Goal: Transaction & Acquisition: Purchase product/service

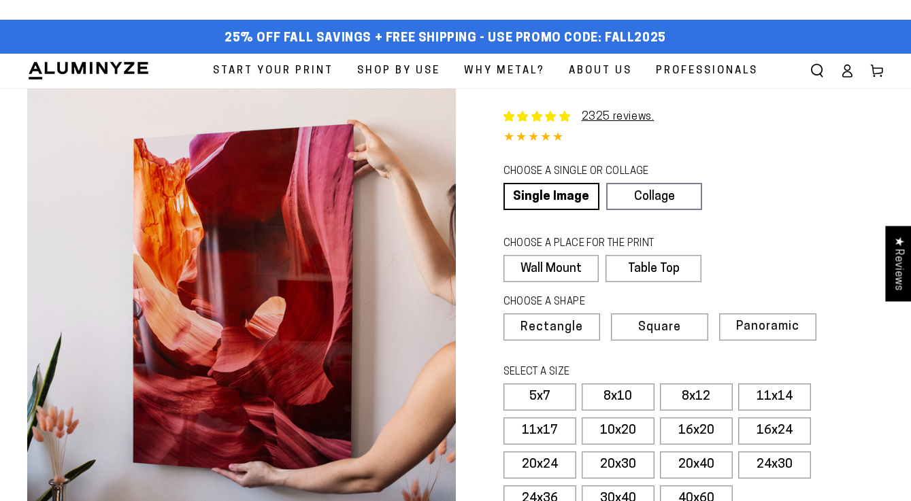
select select "**********"
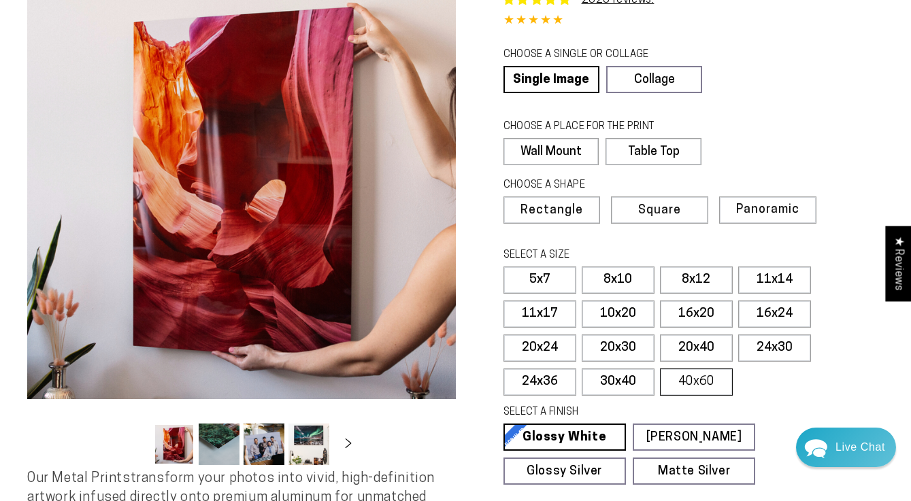
scroll to position [118, 0]
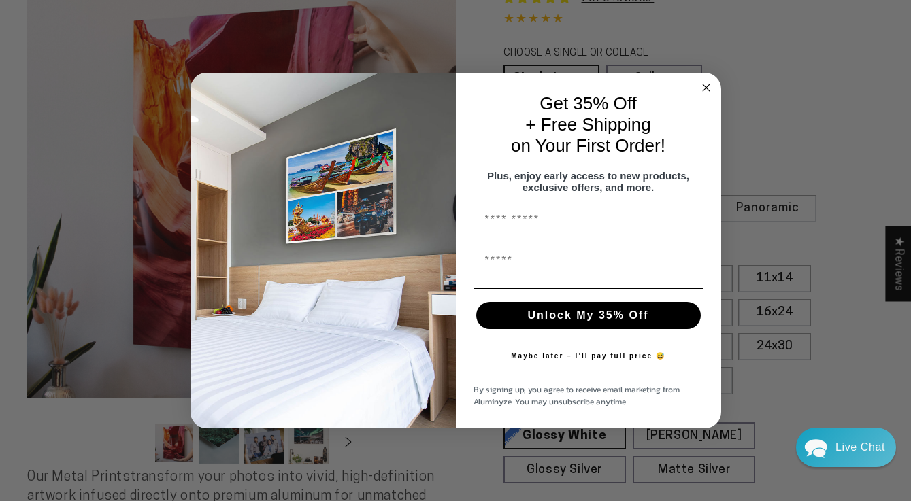
click at [705, 80] on circle "Close dialog" at bounding box center [706, 88] width 16 height 16
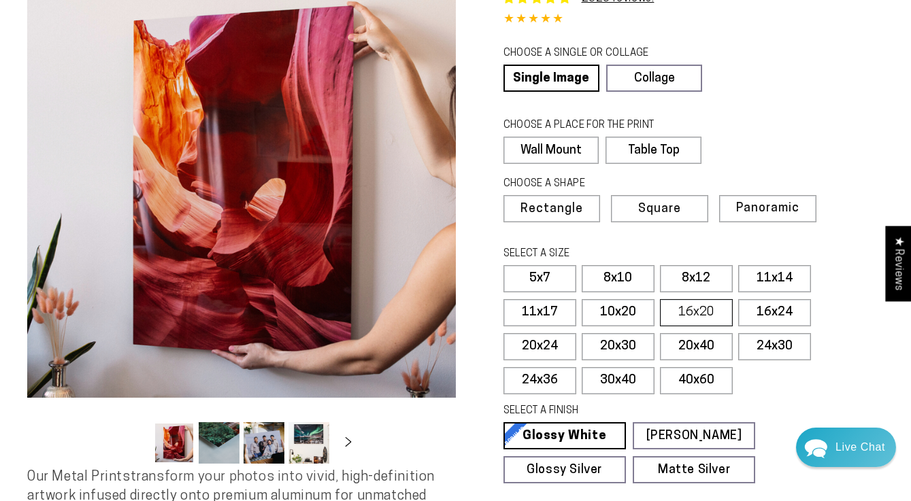
click at [701, 305] on label "16x20" at bounding box center [696, 312] width 73 height 27
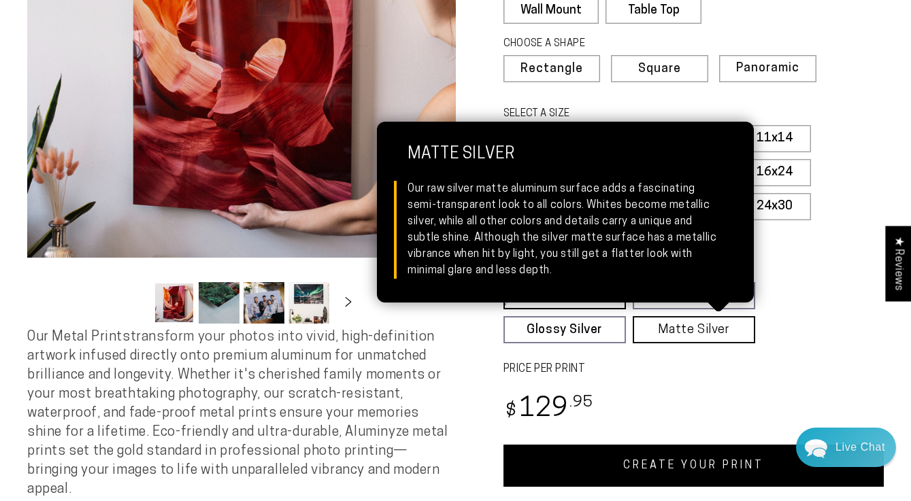
scroll to position [254, 0]
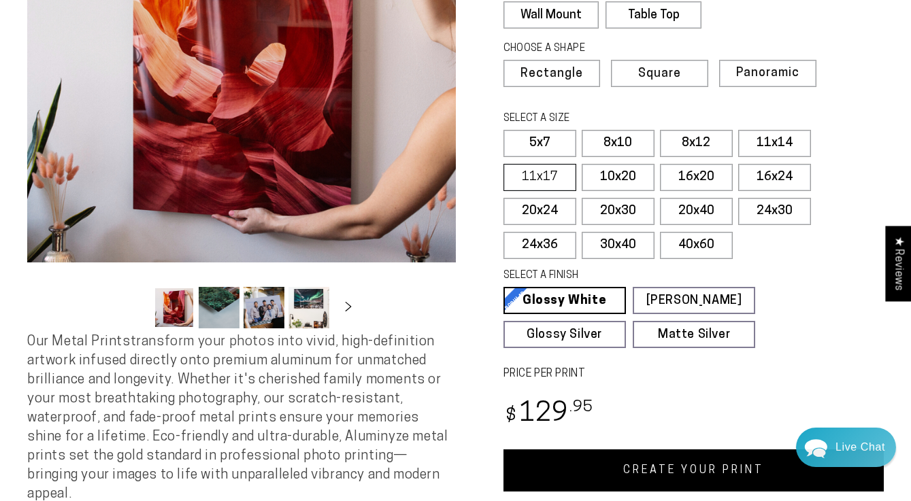
click at [537, 175] on label "11x17" at bounding box center [539, 177] width 73 height 27
click at [712, 140] on label "8x12" at bounding box center [696, 143] width 73 height 27
click at [782, 138] on label "11x14" at bounding box center [774, 143] width 73 height 27
click at [704, 142] on label "8x12" at bounding box center [696, 143] width 73 height 27
click at [668, 68] on span "Square" at bounding box center [658, 74] width 41 height 12
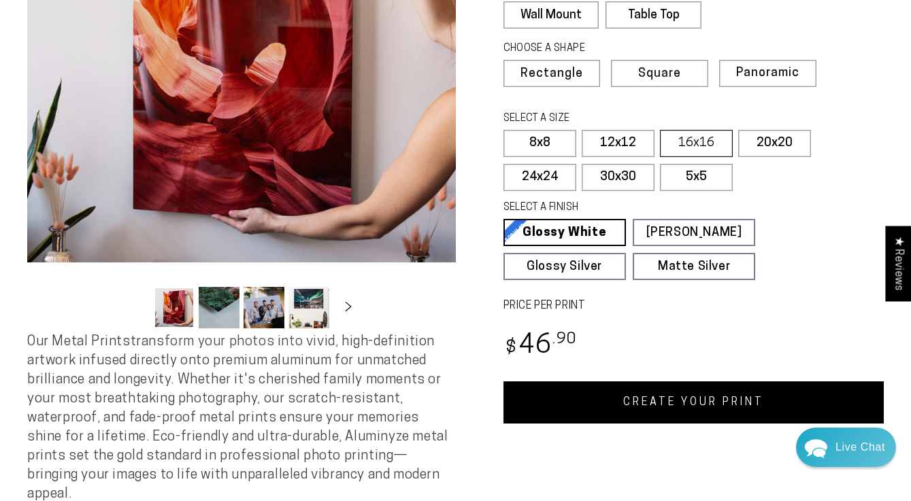
click at [705, 136] on label "16x16" at bounding box center [696, 143] width 73 height 27
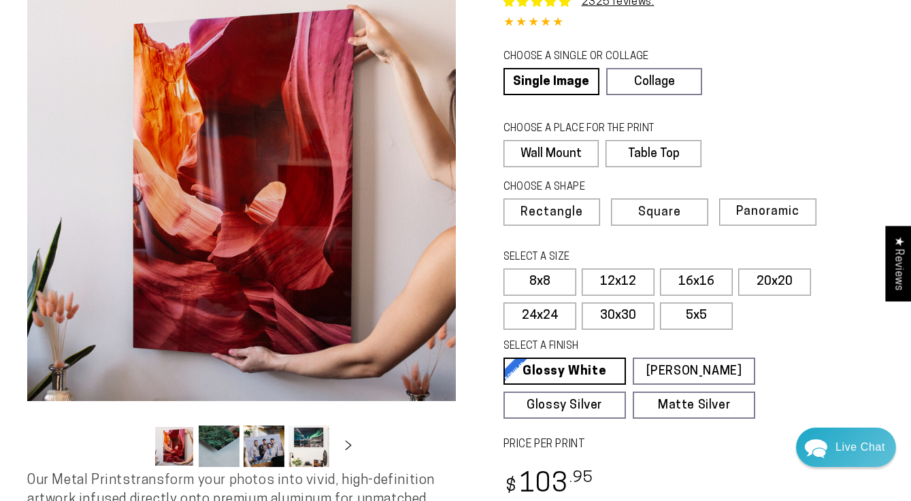
scroll to position [113, 0]
